Goal: Task Accomplishment & Management: Manage account settings

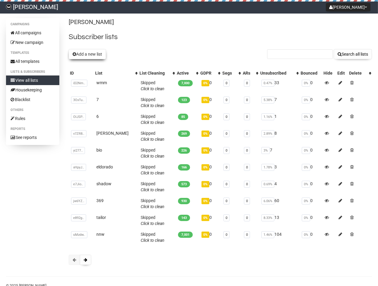
click at [81, 52] on button "Add a new list" at bounding box center [87, 54] width 37 height 10
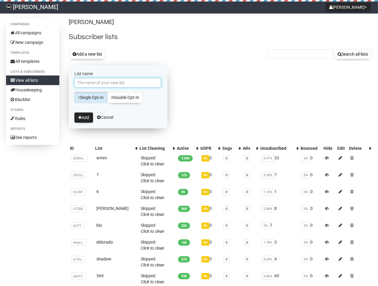
click at [98, 81] on input "List name" at bounding box center [117, 83] width 87 height 10
type input "1sen"
click at [89, 116] on button "Add" at bounding box center [83, 118] width 19 height 10
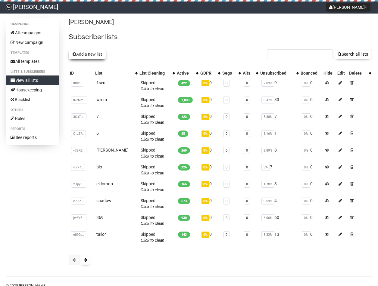
click at [101, 57] on button "Add a new list" at bounding box center [87, 54] width 37 height 10
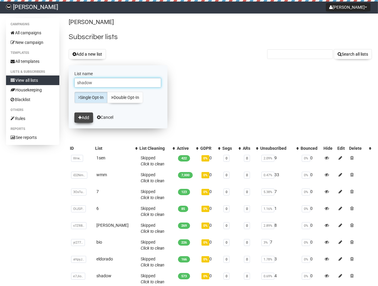
type input "shadow"
click at [84, 119] on button "Add" at bounding box center [83, 118] width 19 height 10
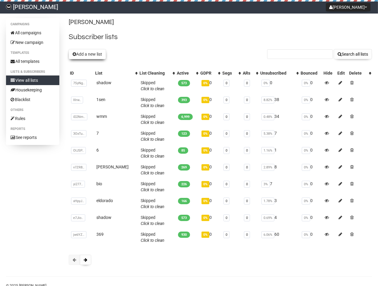
click at [90, 58] on button "Add a new list" at bounding box center [87, 54] width 37 height 10
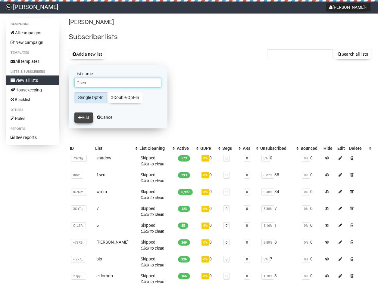
type input "2sen"
click at [88, 119] on button "Add" at bounding box center [83, 118] width 19 height 10
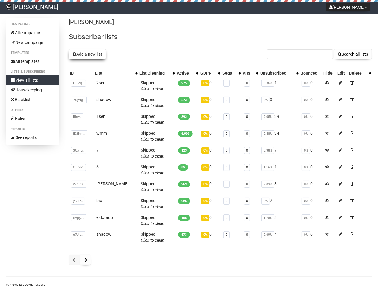
click at [73, 51] on button "Add a new list" at bounding box center [87, 54] width 37 height 10
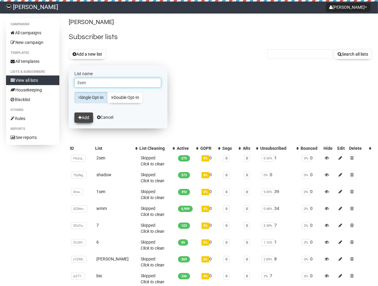
type input "3sen"
click at [79, 117] on icon "submit" at bounding box center [79, 118] width 3 height 4
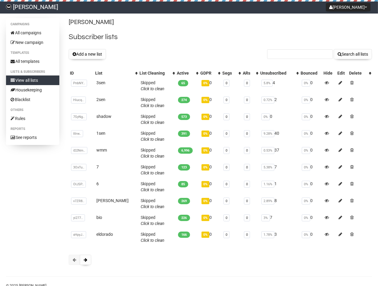
click at [84, 48] on div "[PERSON_NAME] Subscriber lists Add a new list Search all lists List name Single…" at bounding box center [220, 144] width 303 height 253
click at [86, 51] on button "Add a new list" at bounding box center [87, 54] width 37 height 10
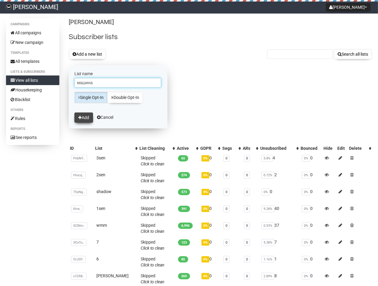
type input "машина"
click at [82, 113] on button "Add" at bounding box center [83, 118] width 19 height 10
